Goal: Browse casually

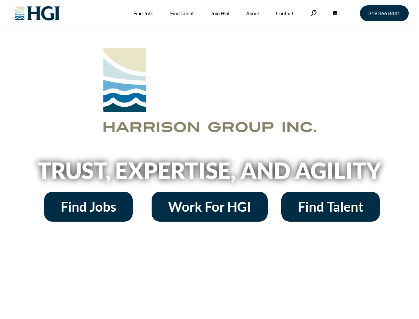
click at [210, 159] on h2 "Trust, Expertise, and Agility" at bounding box center [210, 170] width 379 height 23
click at [313, 13] on link at bounding box center [314, 13] width 7 height 6
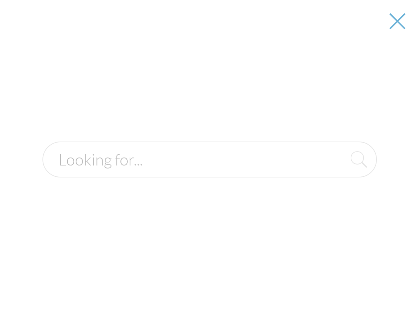
click at [210, 173] on h2 "Trust, Expertise, and Agility" at bounding box center [210, 170] width 379 height 23
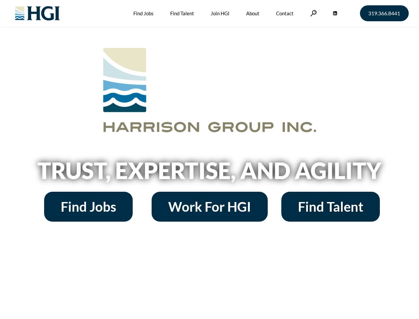
click at [210, 159] on h2 "Trust, Expertise, and Agility" at bounding box center [210, 170] width 379 height 23
click at [313, 13] on link at bounding box center [314, 13] width 7 height 6
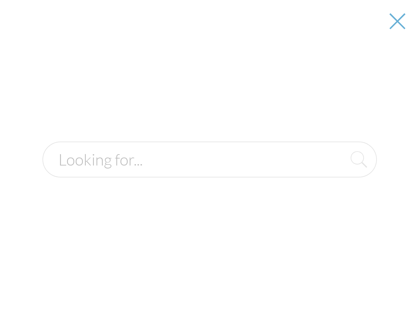
click at [210, 173] on h2 "Trust, Expertise, and Agility" at bounding box center [210, 170] width 379 height 23
